Goal: Task Accomplishment & Management: Manage account settings

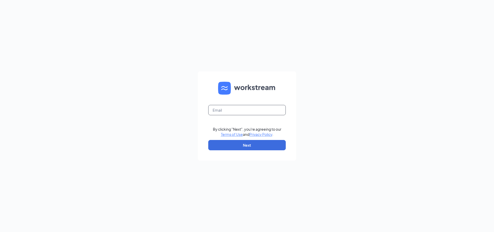
click at [234, 109] on input "text" at bounding box center [246, 110] width 77 height 10
type input "sanantonioqmart@nwpgroup.com"
click at [247, 149] on button "Next" at bounding box center [246, 145] width 77 height 10
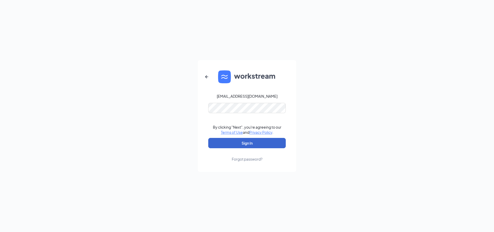
click at [249, 145] on button "Sign In" at bounding box center [246, 143] width 77 height 10
